Goal: Task Accomplishment & Management: Use online tool/utility

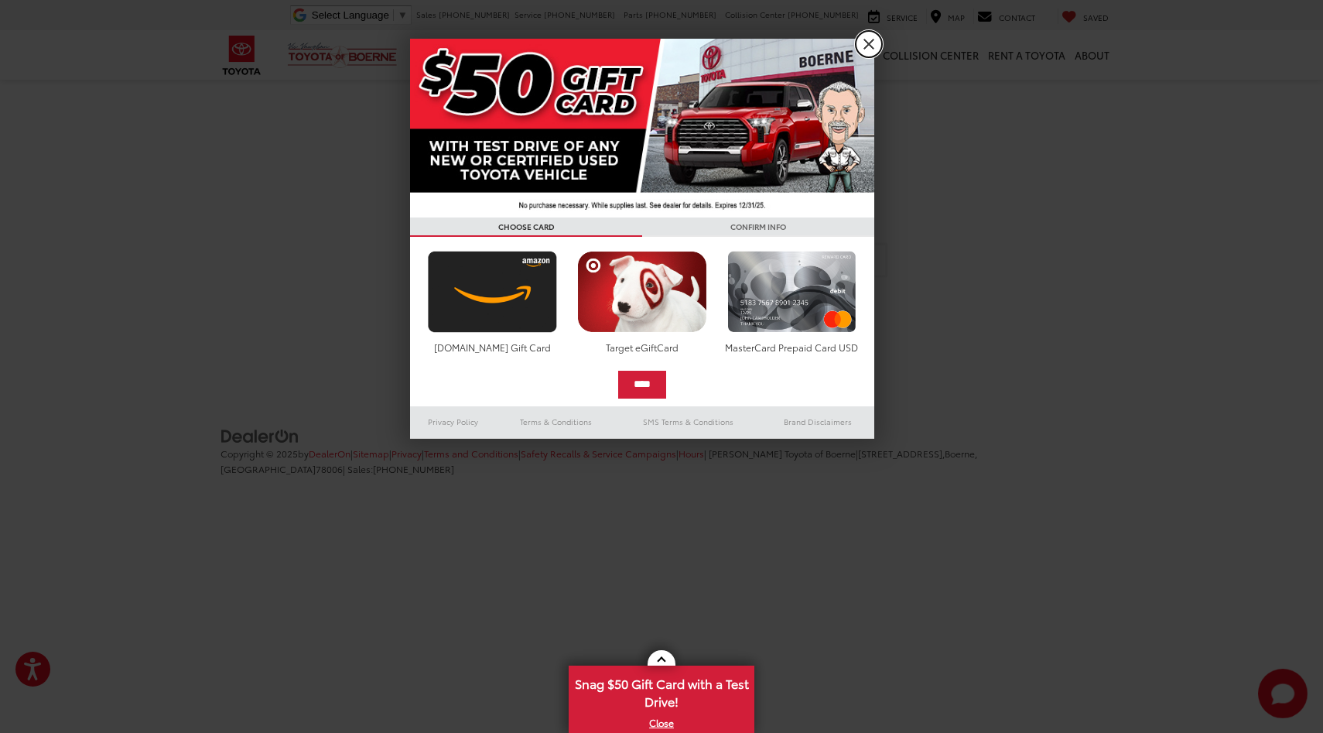
click at [870, 40] on link "X" at bounding box center [869, 44] width 26 height 26
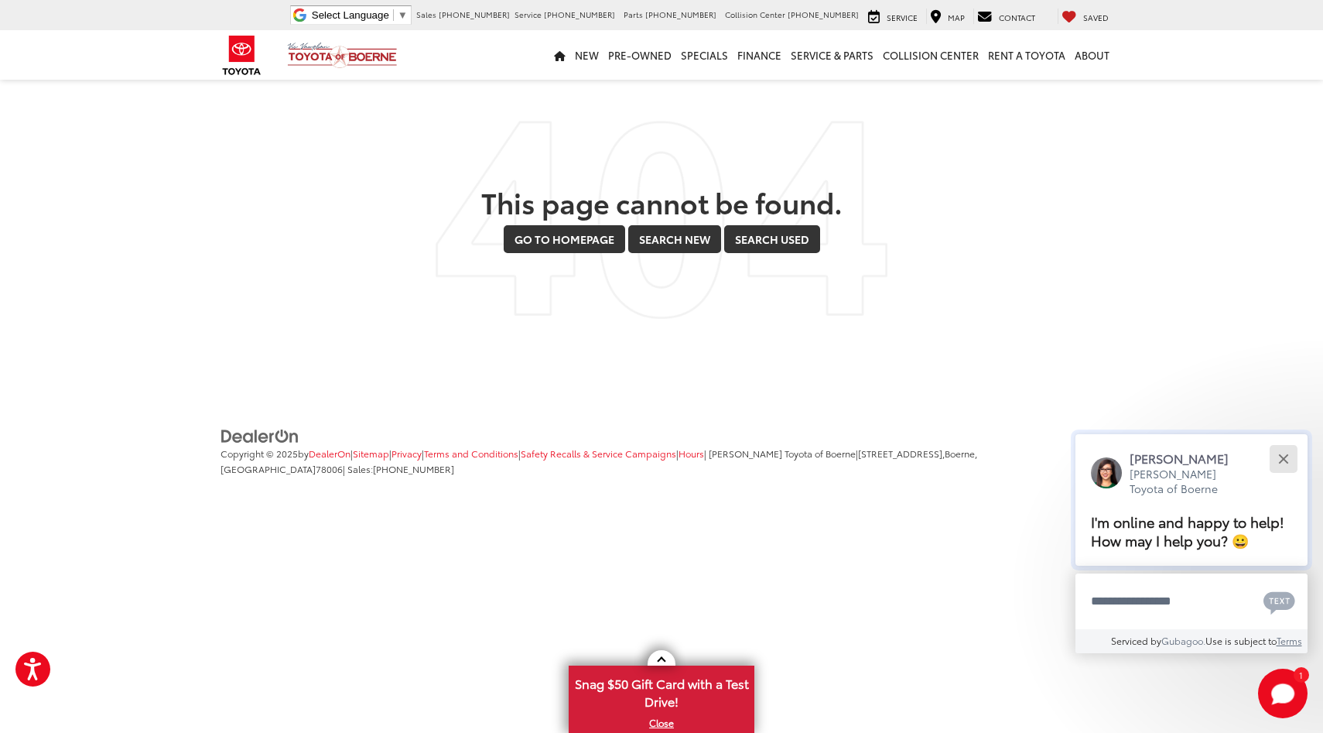
click at [1282, 453] on button "Close" at bounding box center [1283, 458] width 33 height 33
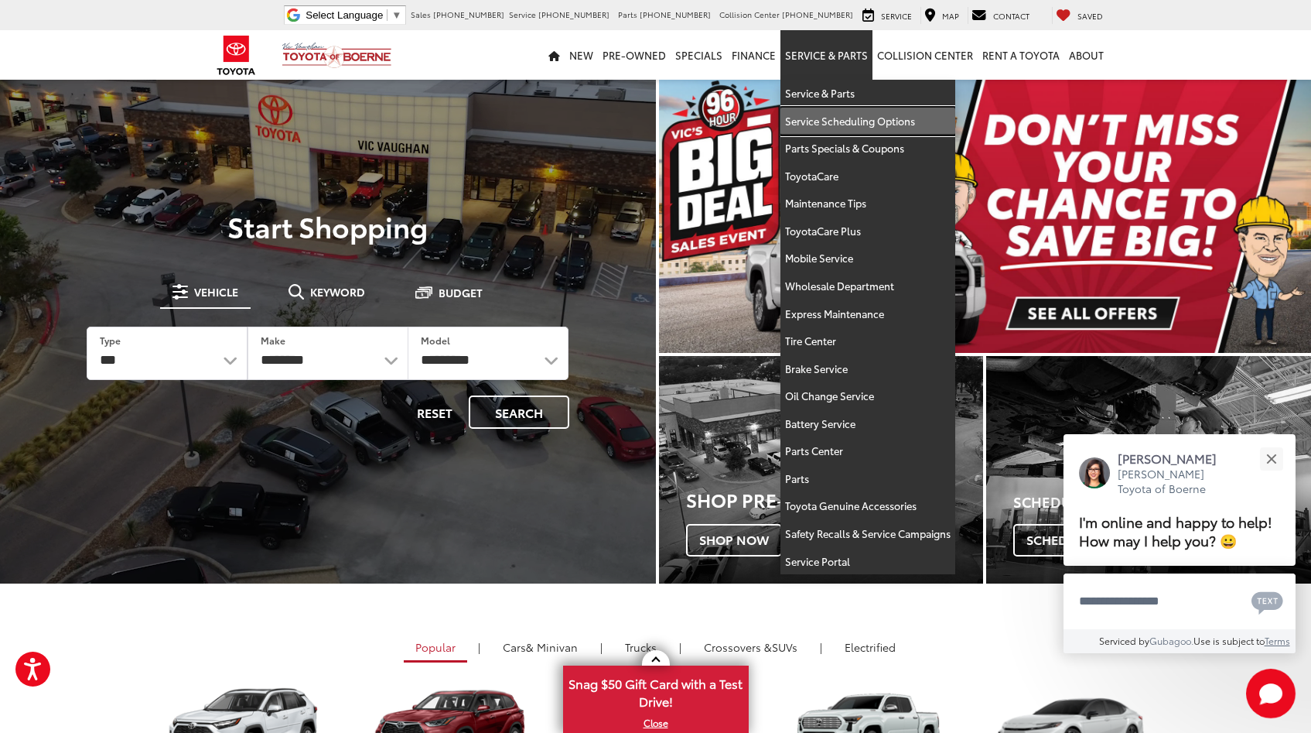
click at [828, 117] on link "Service Scheduling Options" at bounding box center [868, 122] width 175 height 28
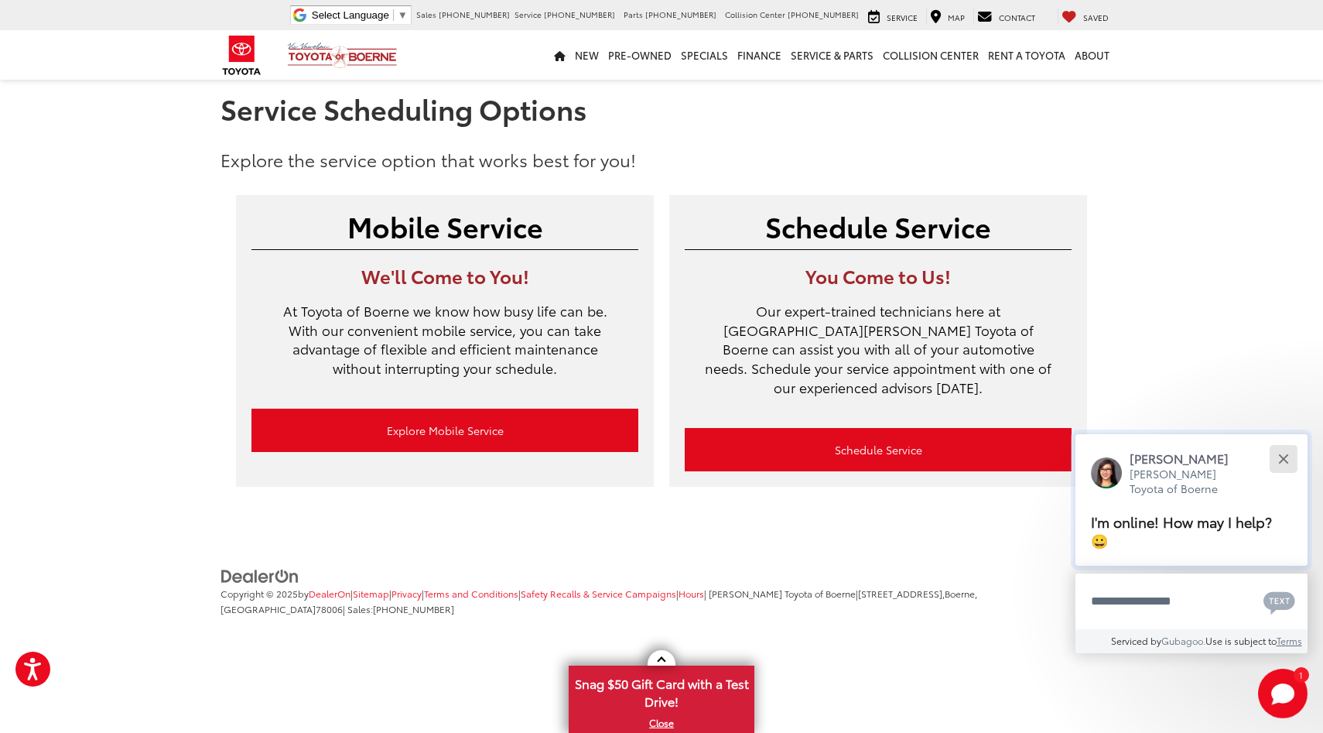
click at [1284, 463] on div "Close" at bounding box center [1283, 458] width 10 height 10
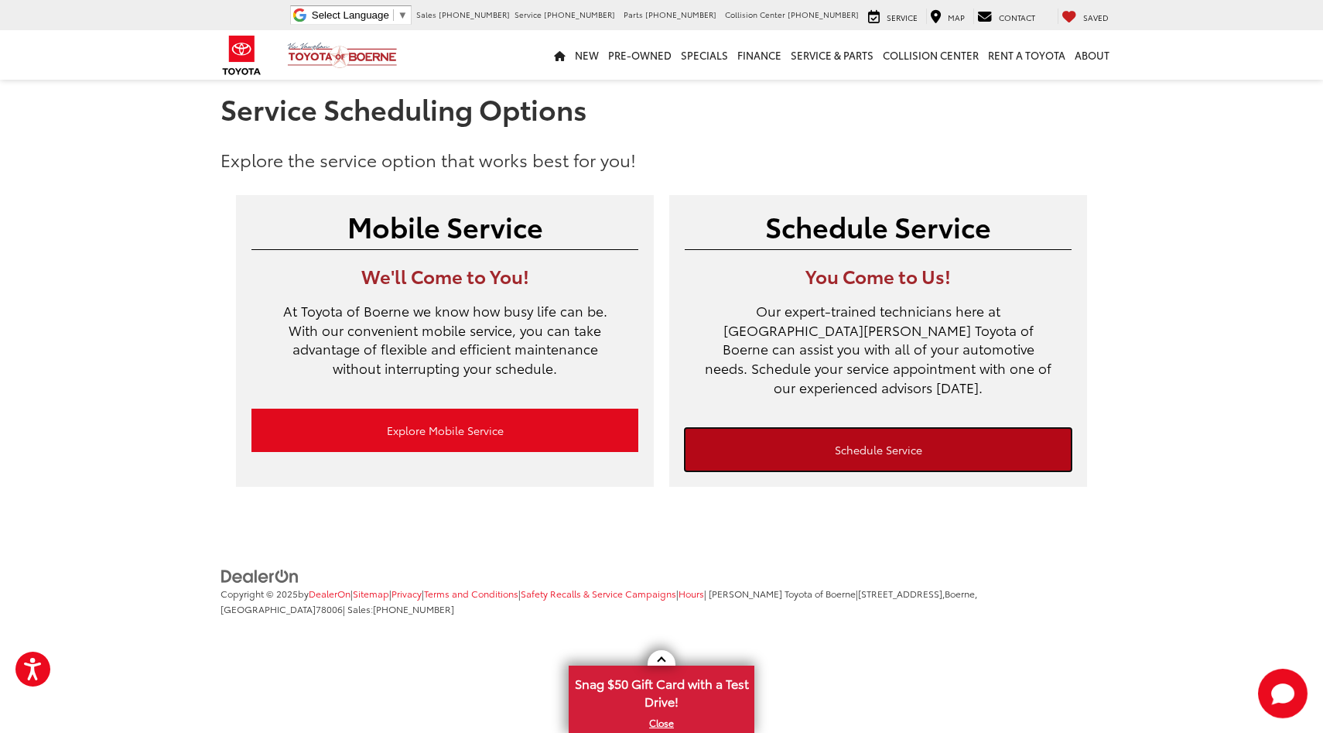
click at [874, 429] on link "Schedule Service" at bounding box center [878, 449] width 387 height 43
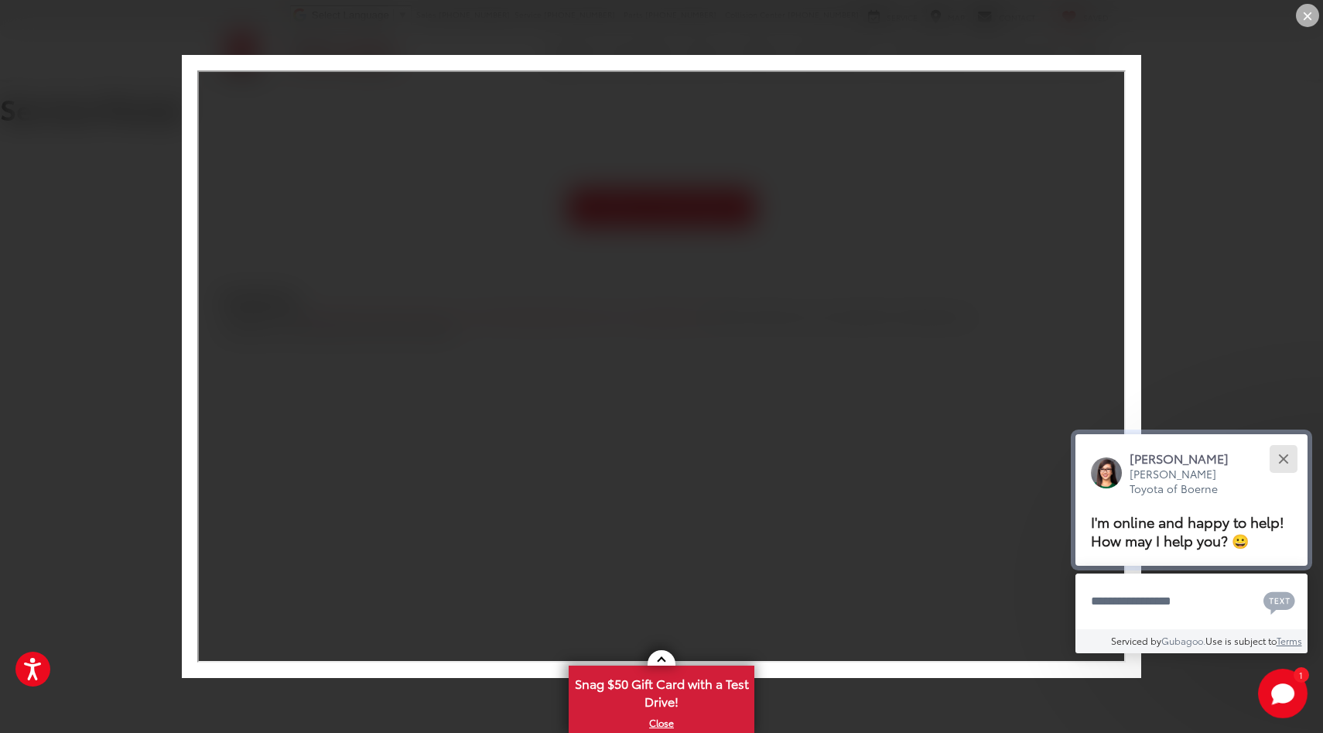
click at [1289, 457] on button "Close" at bounding box center [1283, 458] width 33 height 33
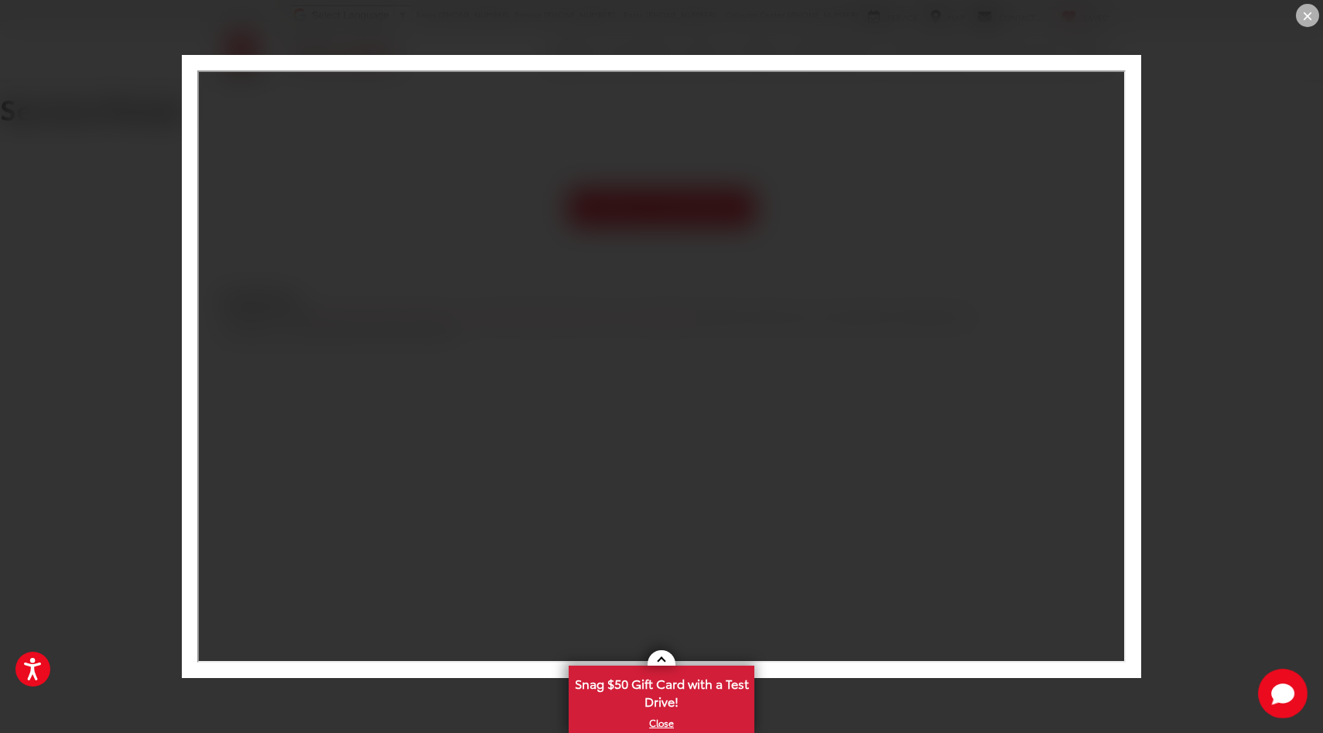
click at [1301, 14] on div "×" at bounding box center [1307, 15] width 23 height 23
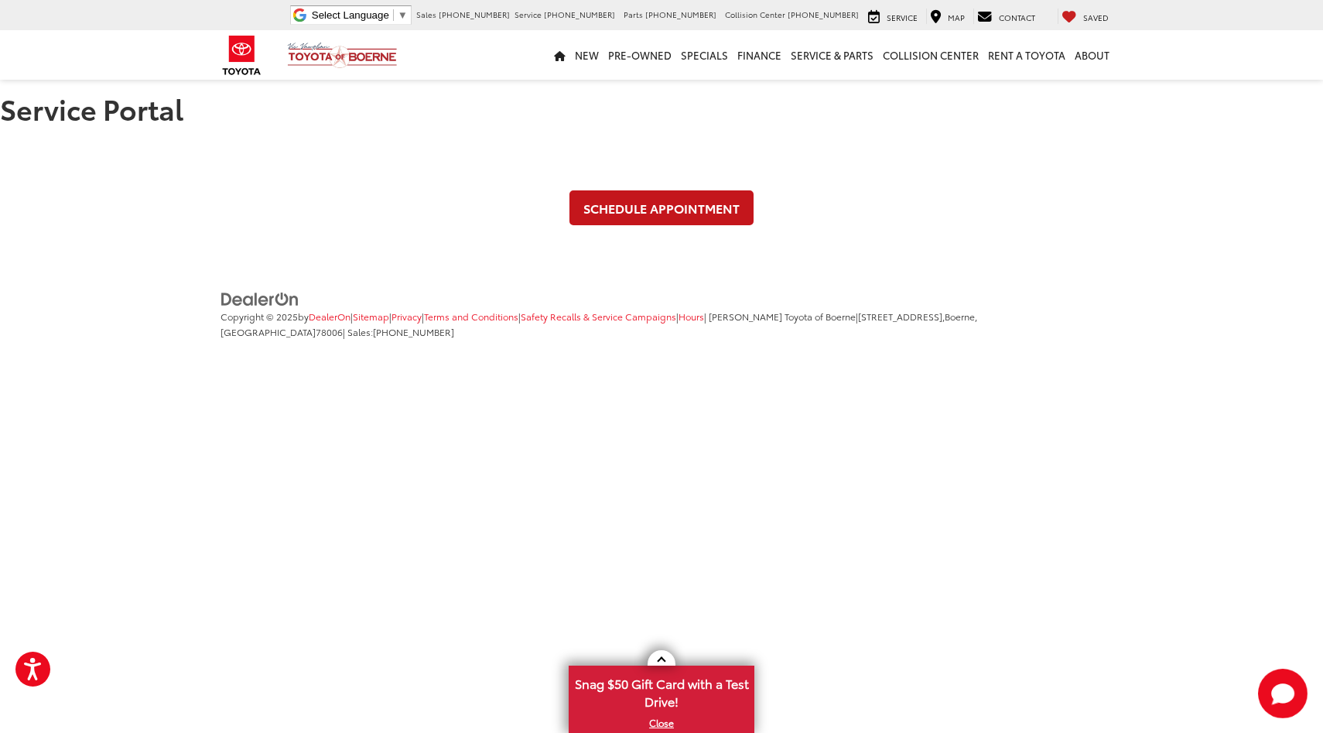
click at [660, 203] on link "Schedule Appointment" at bounding box center [661, 207] width 184 height 35
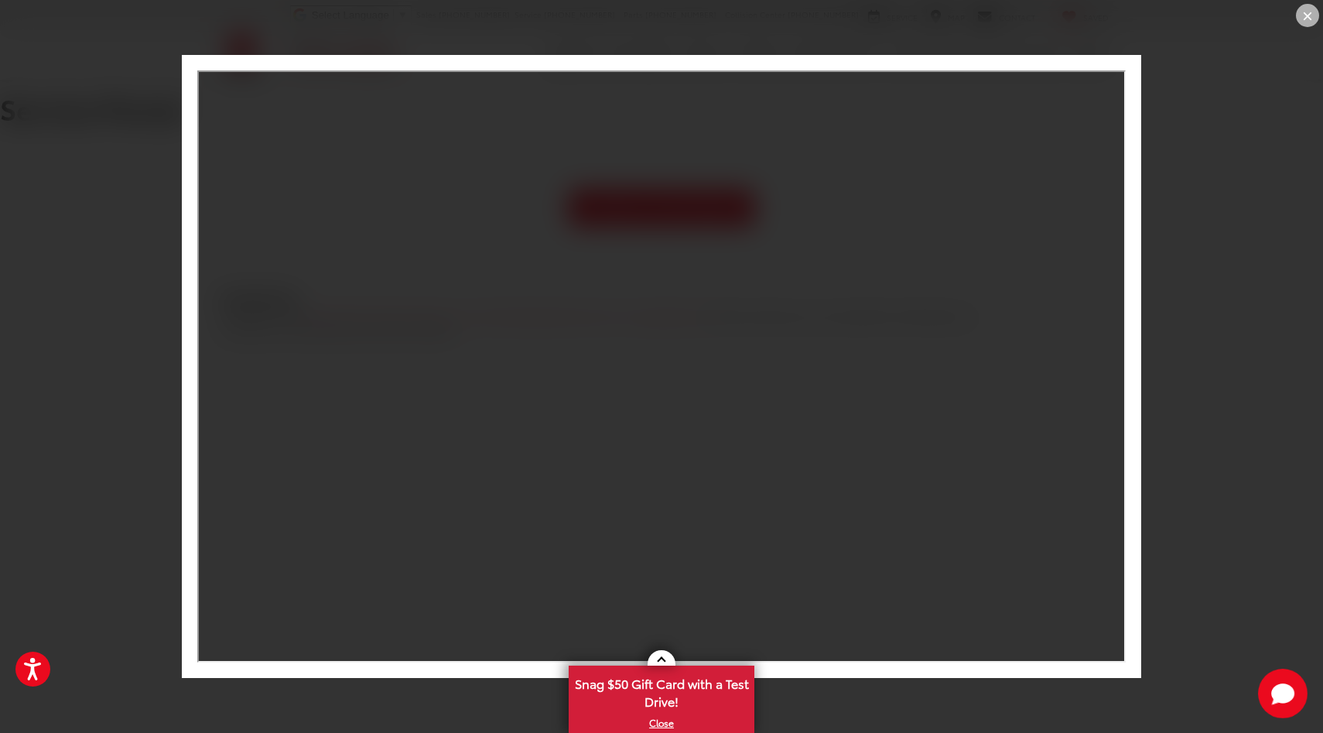
click at [1311, 22] on div "×" at bounding box center [1307, 15] width 23 height 23
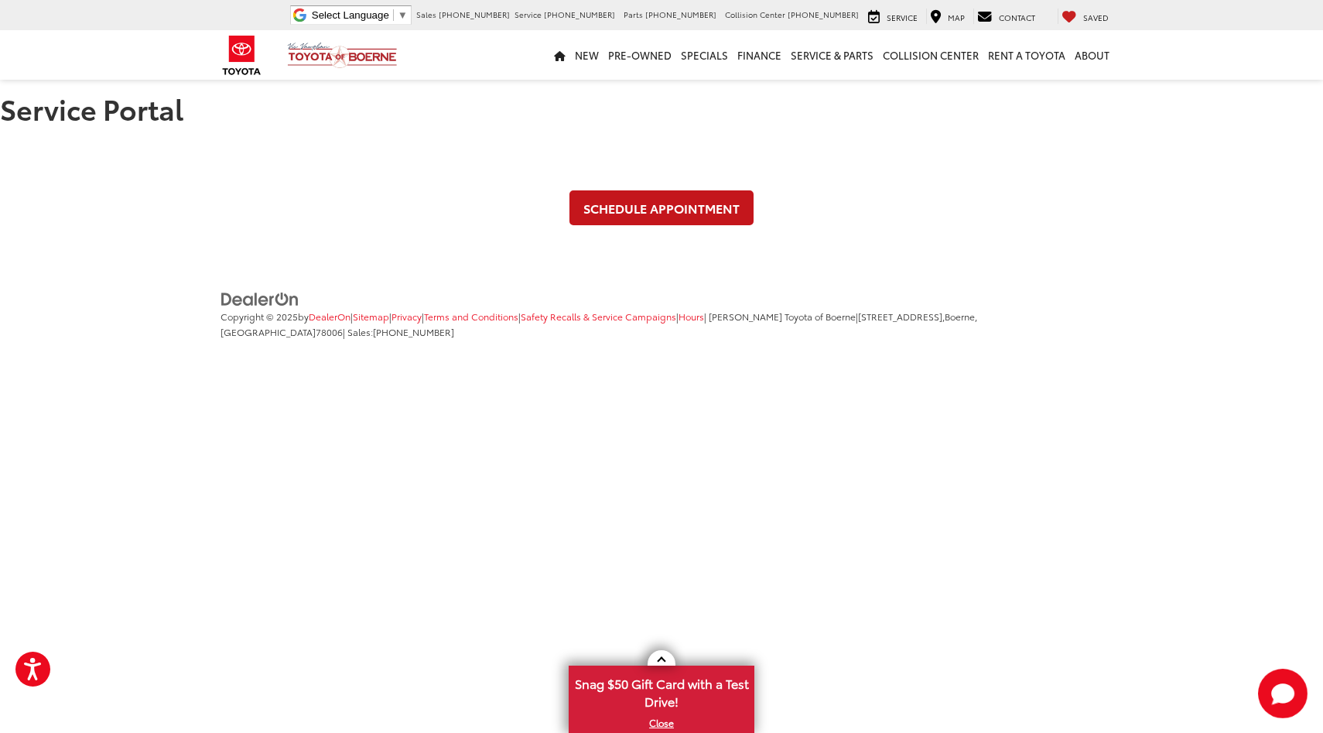
click at [662, 203] on link "Schedule Appointment" at bounding box center [661, 207] width 184 height 35
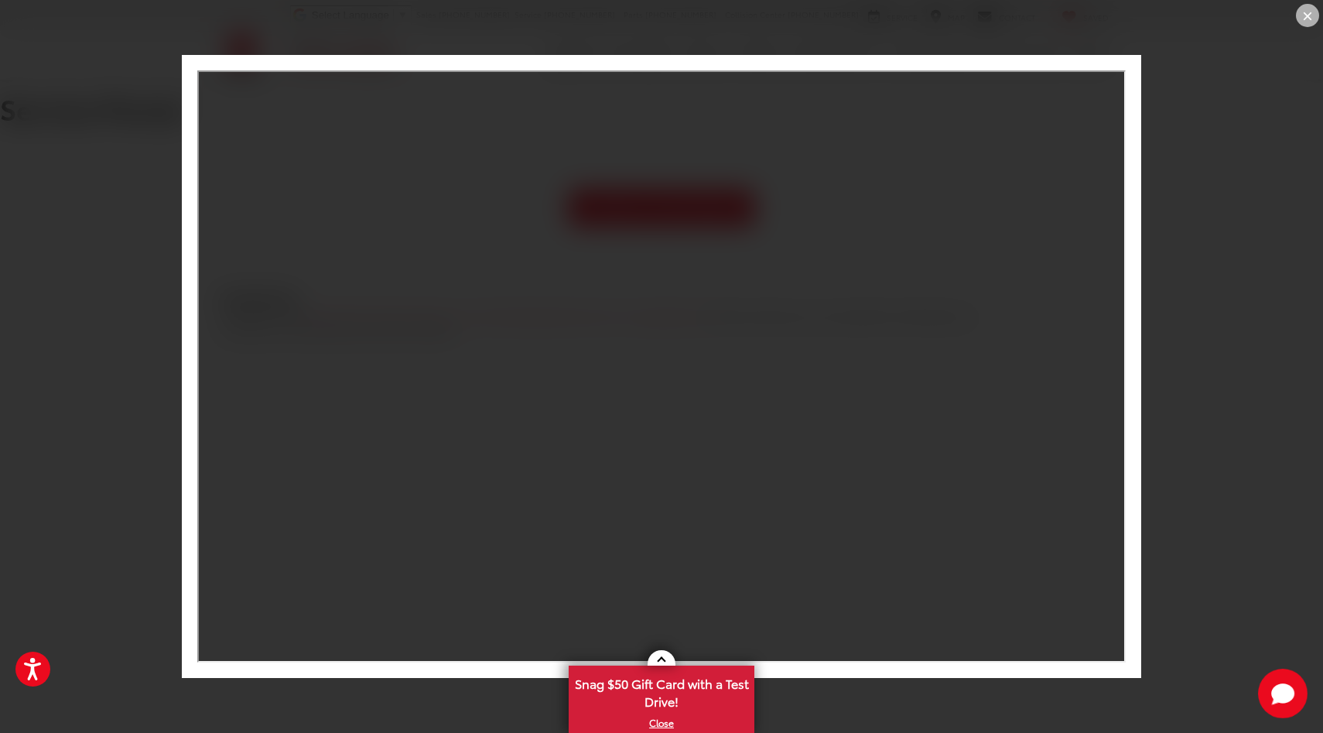
click at [1311, 12] on div "×" at bounding box center [1307, 15] width 23 height 23
